Goal: Ask a question: Seek information or help from site administrators or community

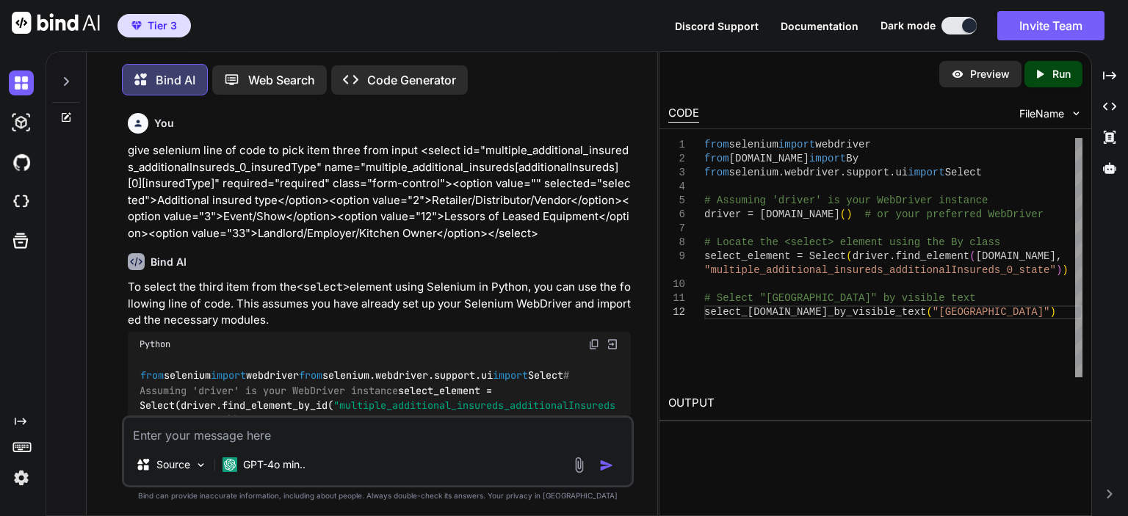
scroll to position [1607, 0]
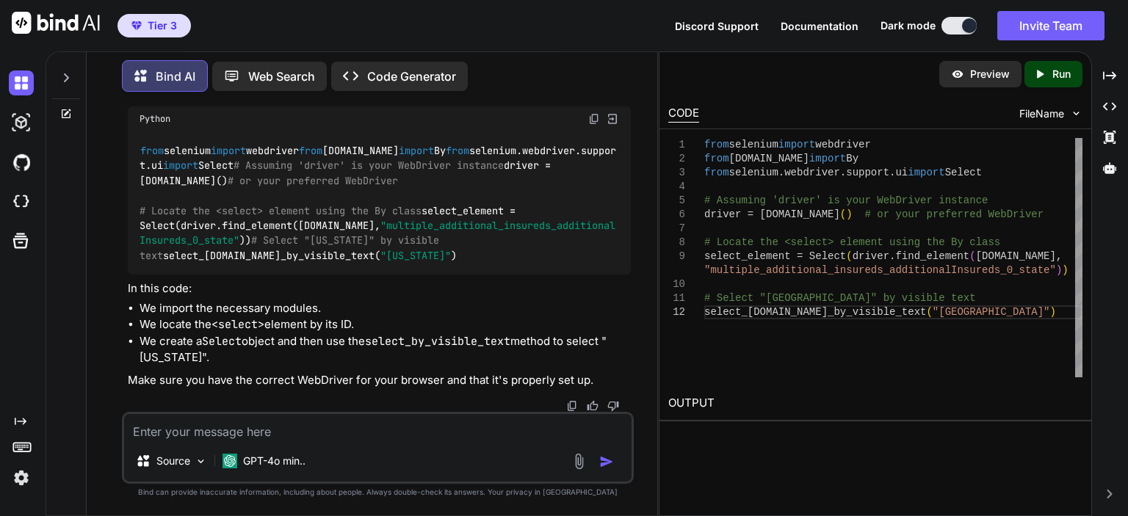
click at [287, 434] on textarea at bounding box center [378, 427] width 508 height 26
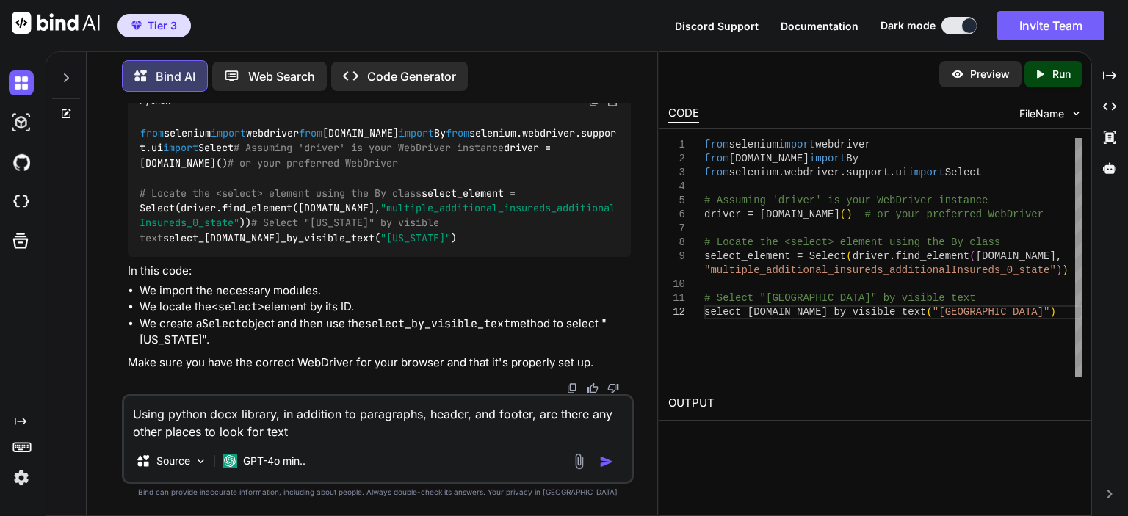
type textarea "Using python docx library, in addition to paragraphs, header, and footer, are t…"
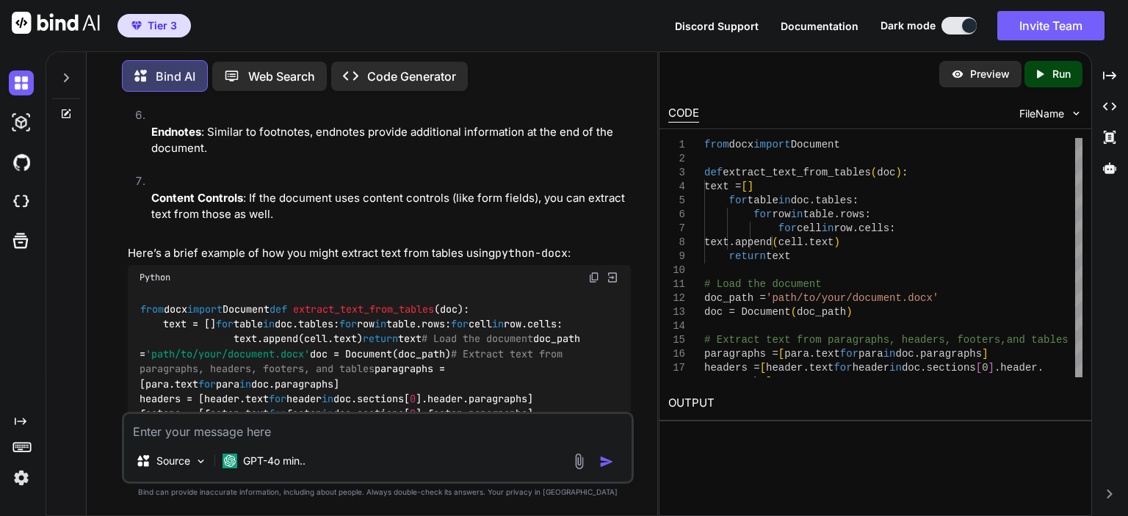
scroll to position [2316, 0]
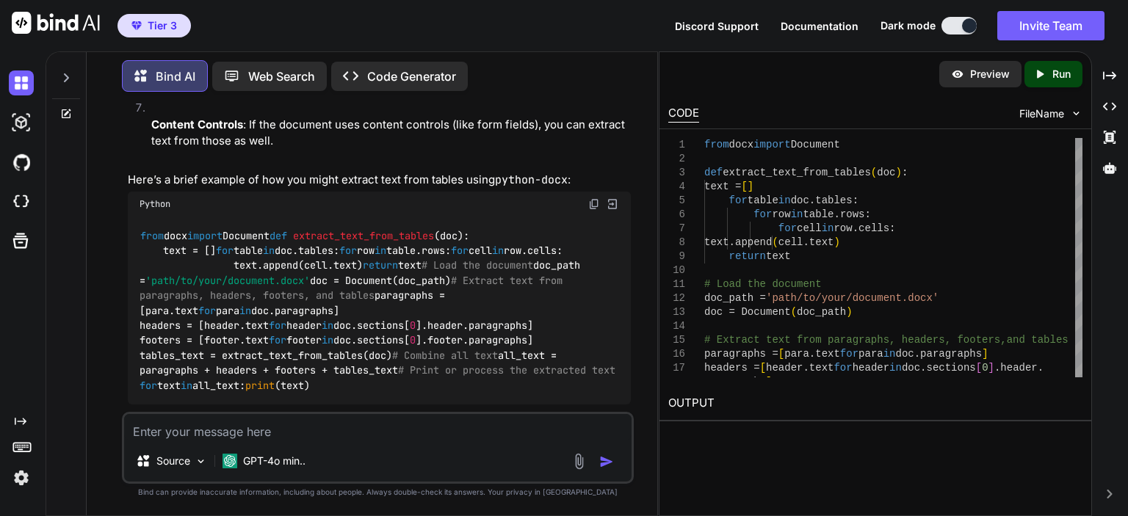
click at [239, 427] on textarea at bounding box center [378, 427] width 508 height 26
type textarea "is there a way to request all visible text at once?"
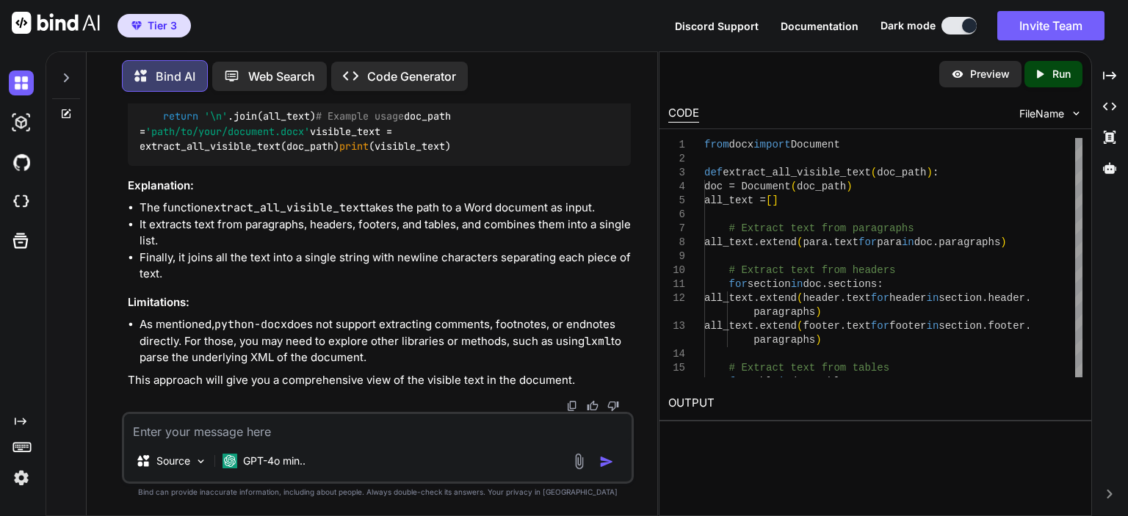
scroll to position [3226, 0]
drag, startPoint x: 140, startPoint y: 238, endPoint x: 212, endPoint y: 303, distance: 97.8
click at [212, 154] on code "from docx import Document def extract_all_visible_text ( doc_path ): doc = Docu…" at bounding box center [381, 26] width 482 height 255
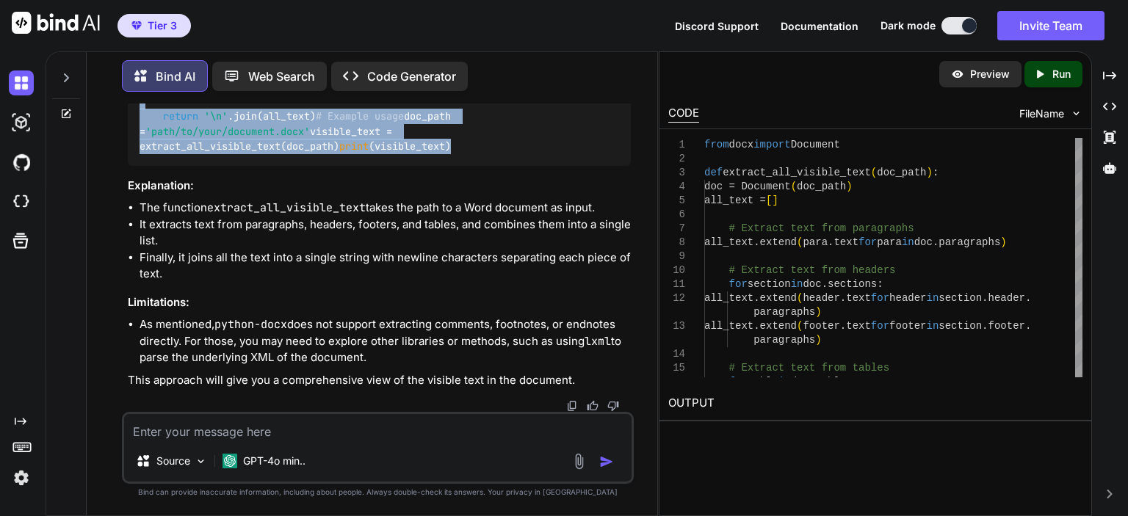
click at [277, 166] on div "from docx import Document def extract_all_visible_text ( doc_path ): doc = Docu…" at bounding box center [379, 27] width 503 height 278
copy code "def extract_all_visible_text ( doc_path ): doc = Document(doc_path) all_text = …"
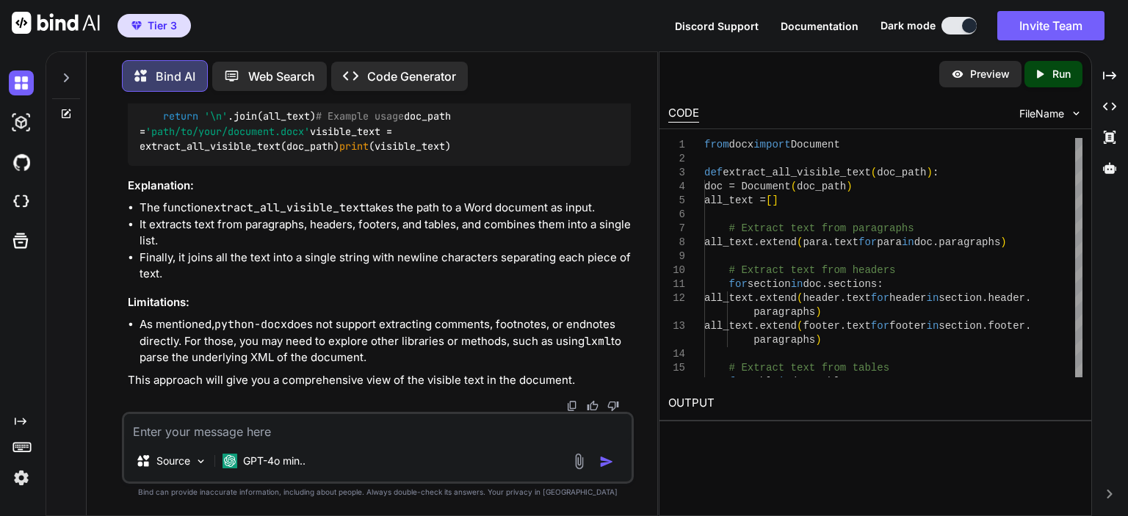
click at [258, 424] on textarea at bounding box center [378, 427] width 508 height 26
paste textarea "extract_all_visible_text(doc_path)"
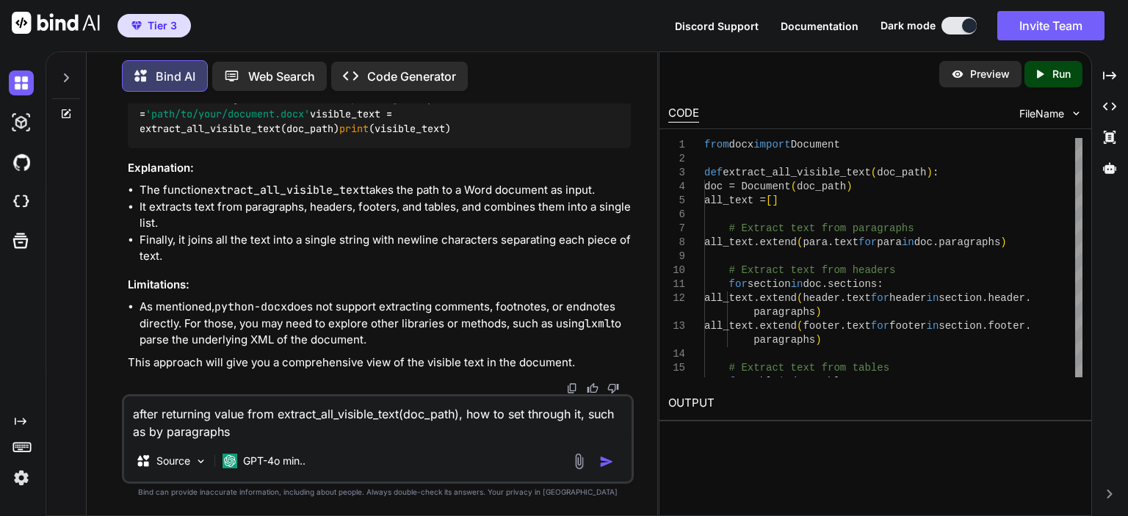
type textarea "after returning value from extract_all_visible_text(doc_path), how to set throu…"
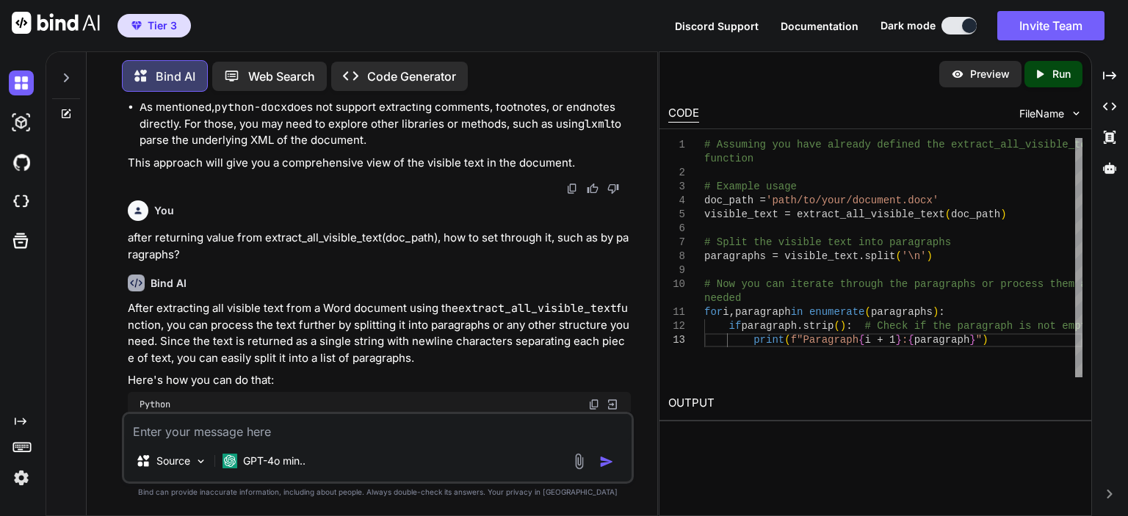
scroll to position [3343, 0]
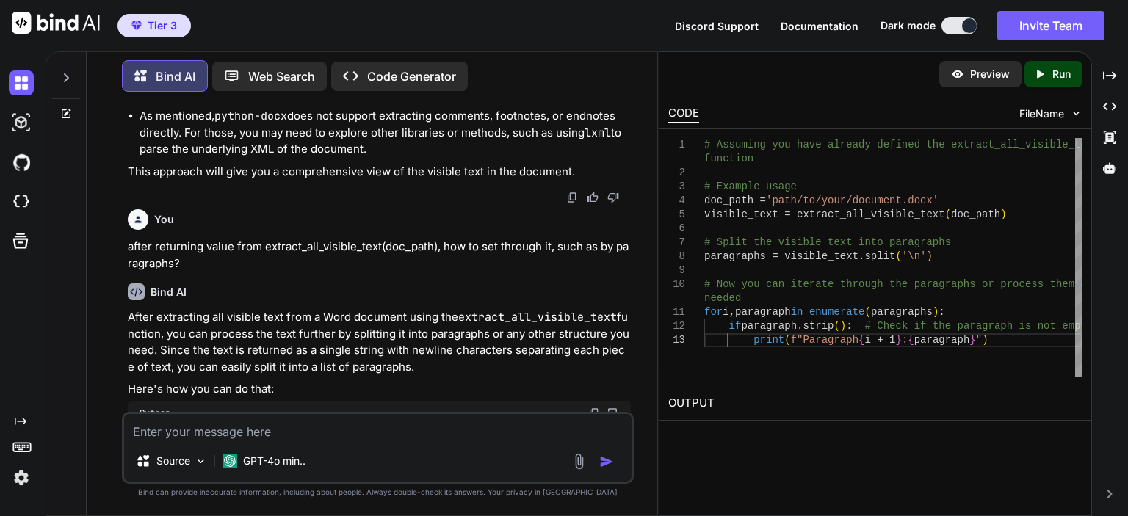
drag, startPoint x: 379, startPoint y: 112, endPoint x: 163, endPoint y: 120, distance: 216.1
copy code "extract_all_visible_text ( doc_path ):"
click at [226, 421] on textarea at bounding box center [378, 427] width 508 height 26
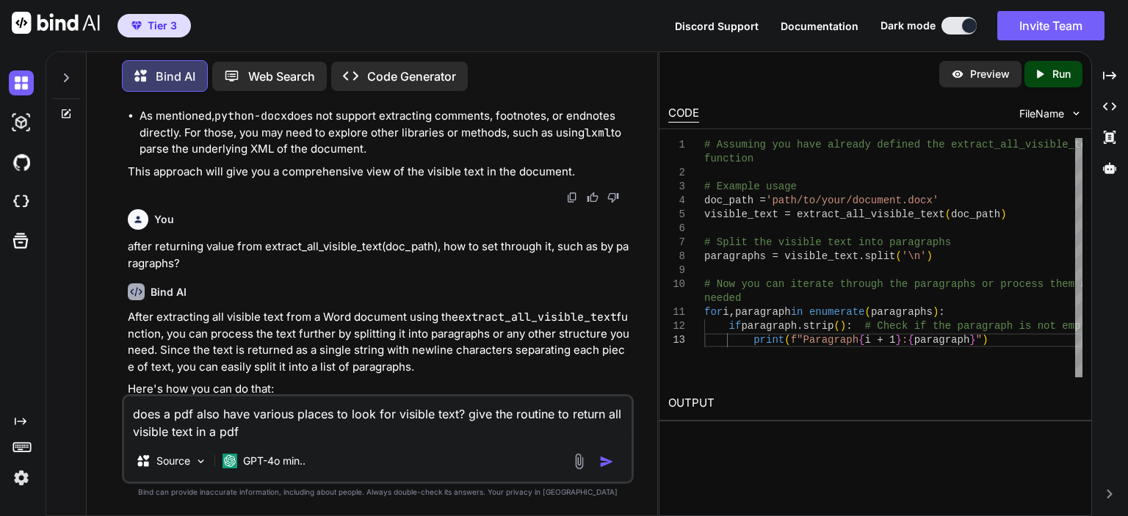
type textarea "does a pdf also have various places to look for visible text? give the routine …"
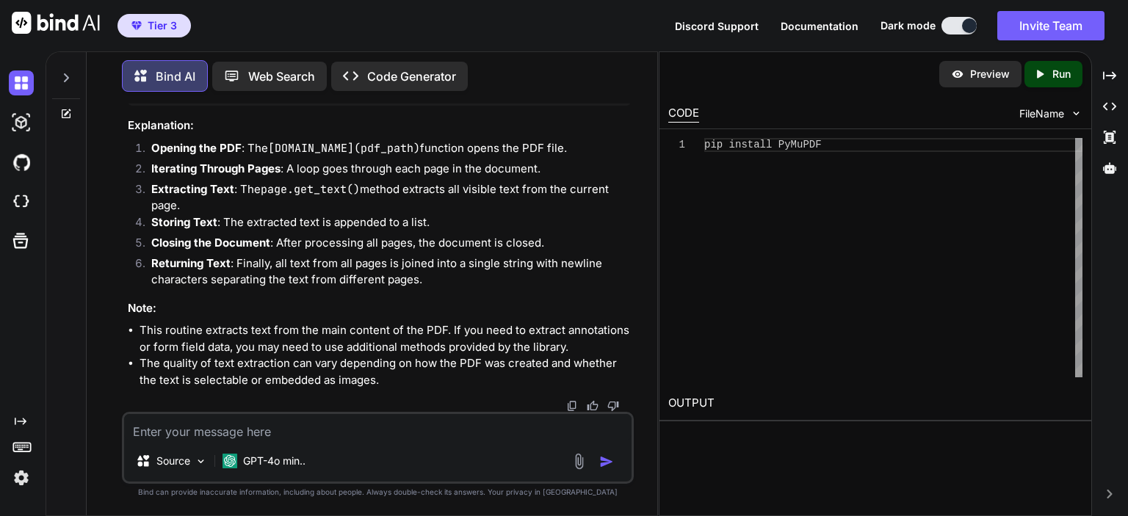
scroll to position [5057, 0]
click at [220, 430] on textarea at bounding box center [378, 427] width 508 height 26
type textarea "give the routine to return all visible text using the pypdf library"
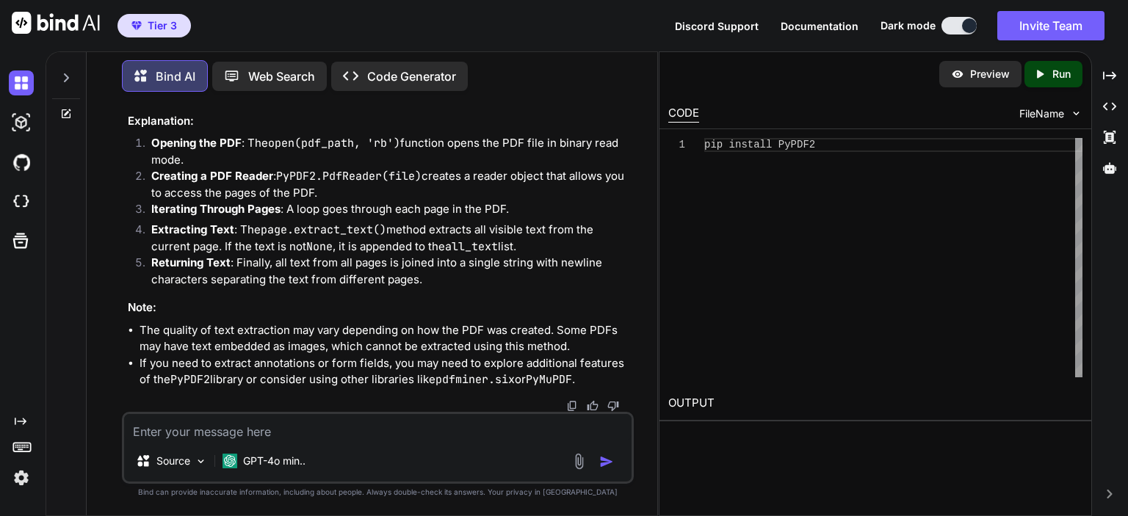
scroll to position [5961, 0]
